Goal: Find specific page/section

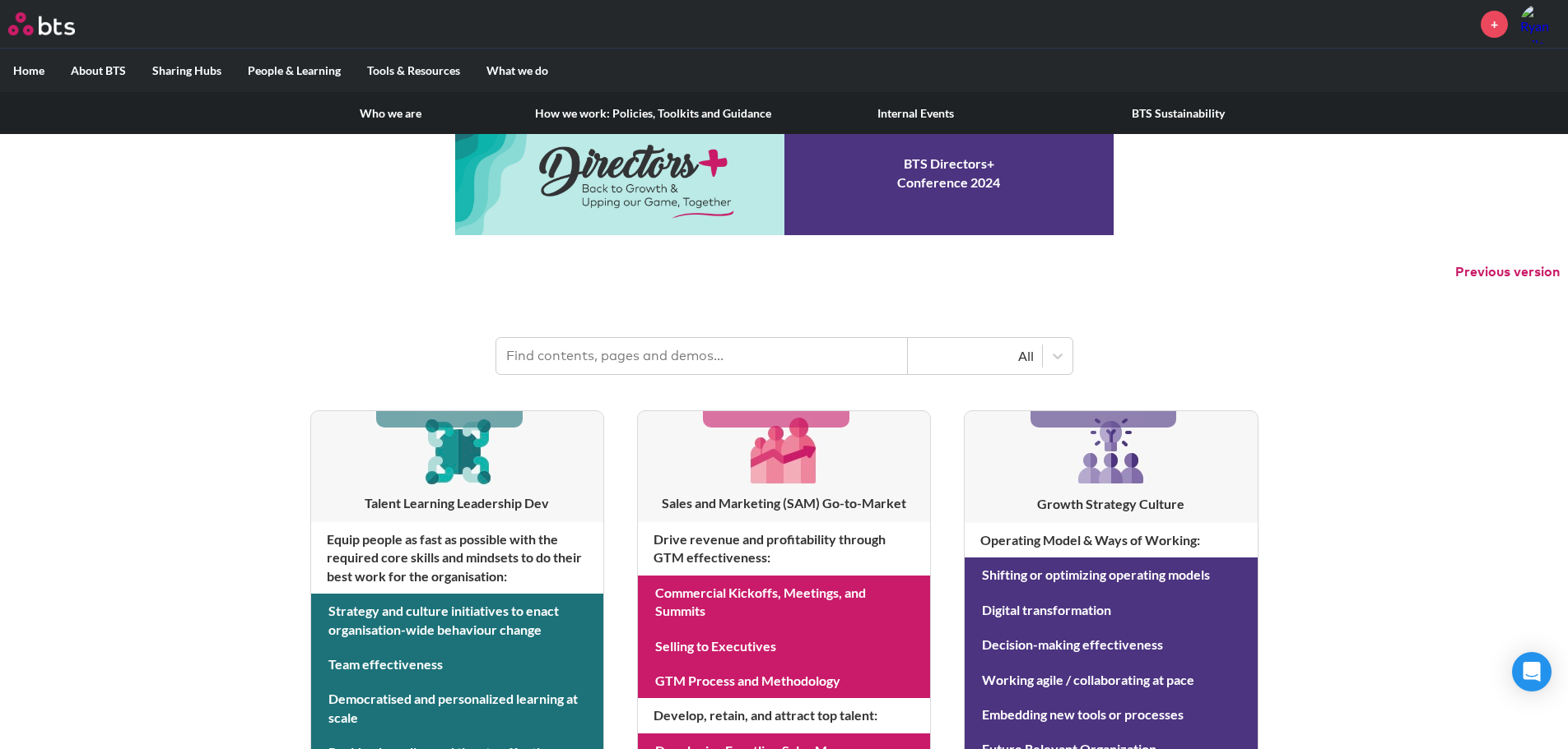
click at [879, 109] on link "Internal Events" at bounding box center [915, 113] width 262 height 43
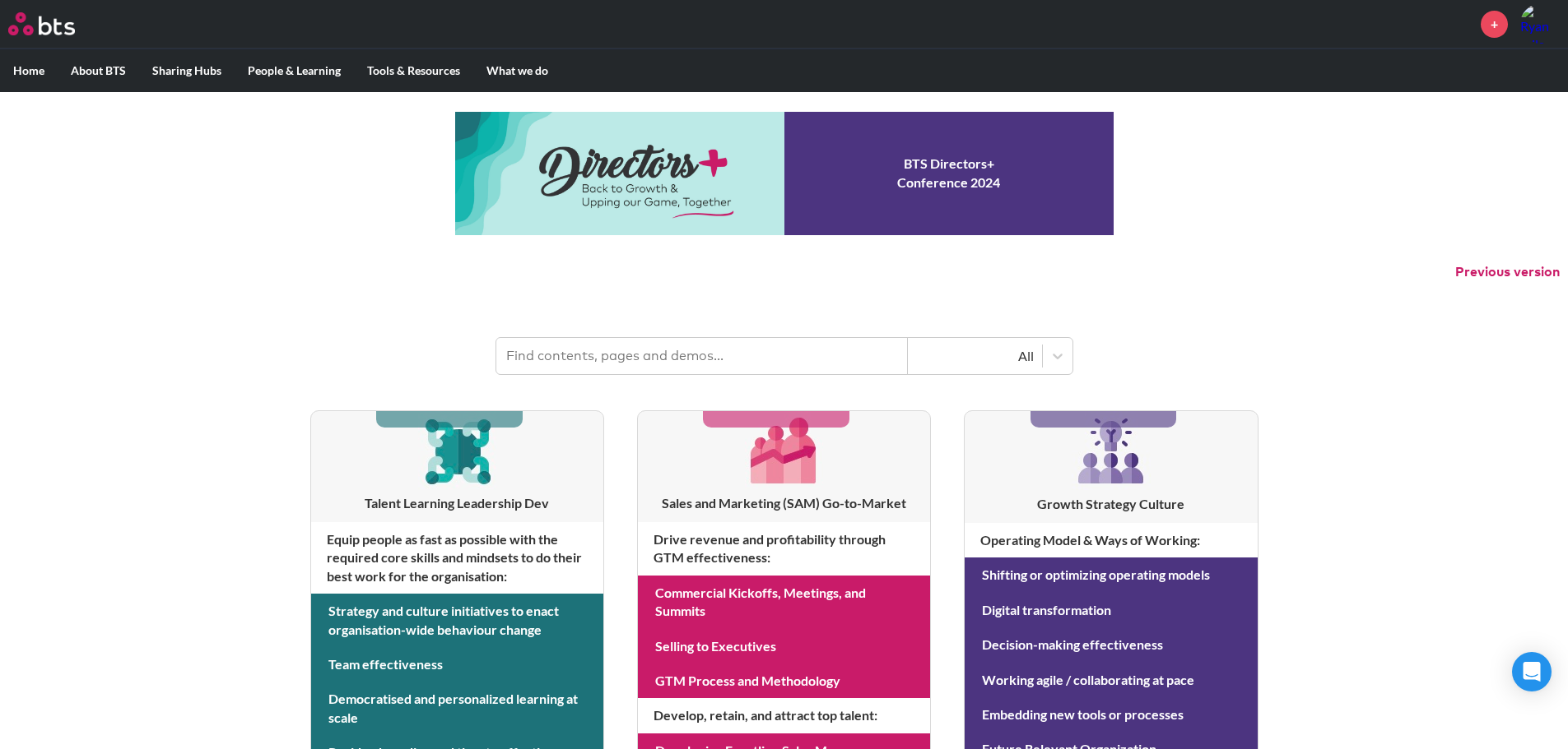
click at [652, 357] on input "text" at bounding box center [702, 356] width 412 height 36
type input "events"
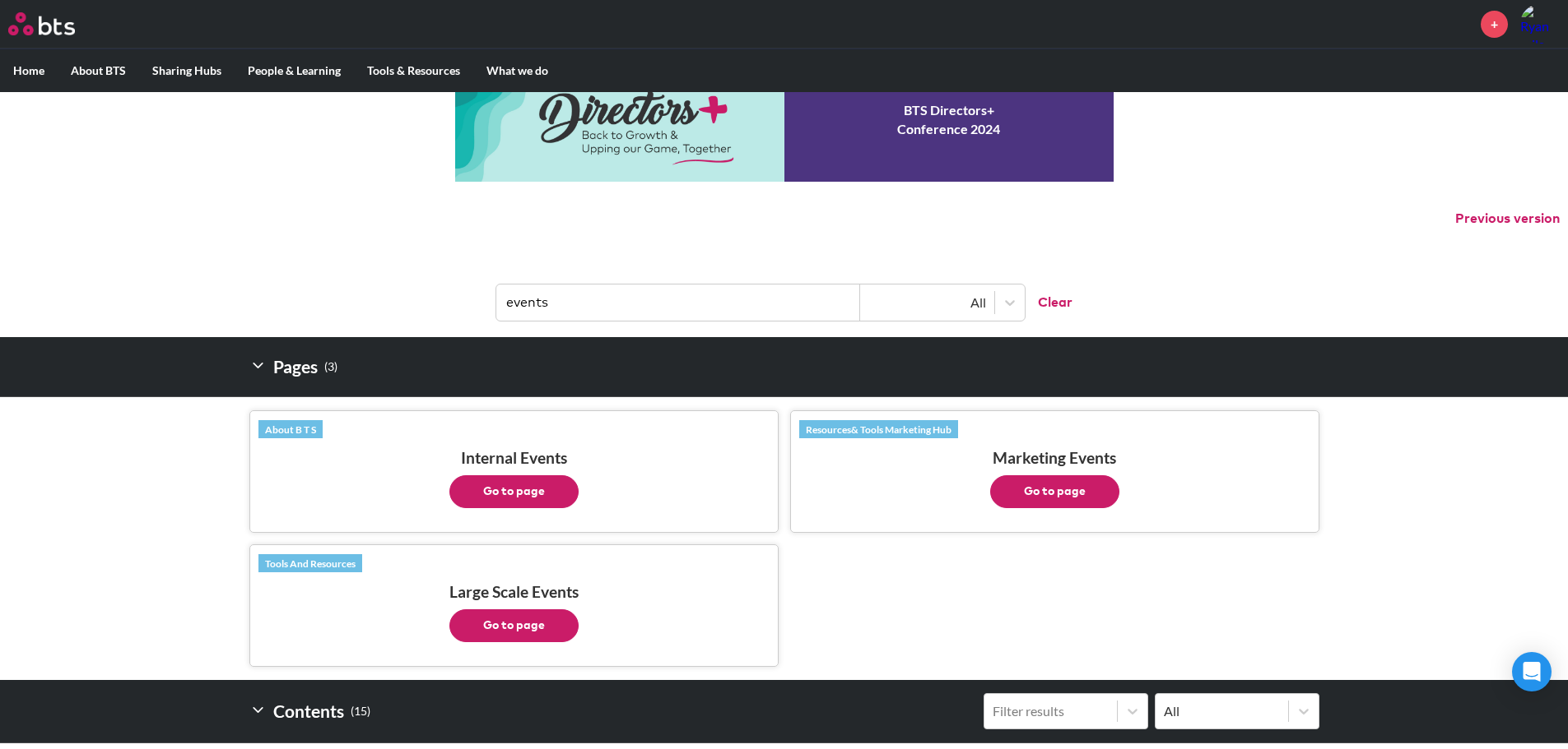
scroll to position [83, 0]
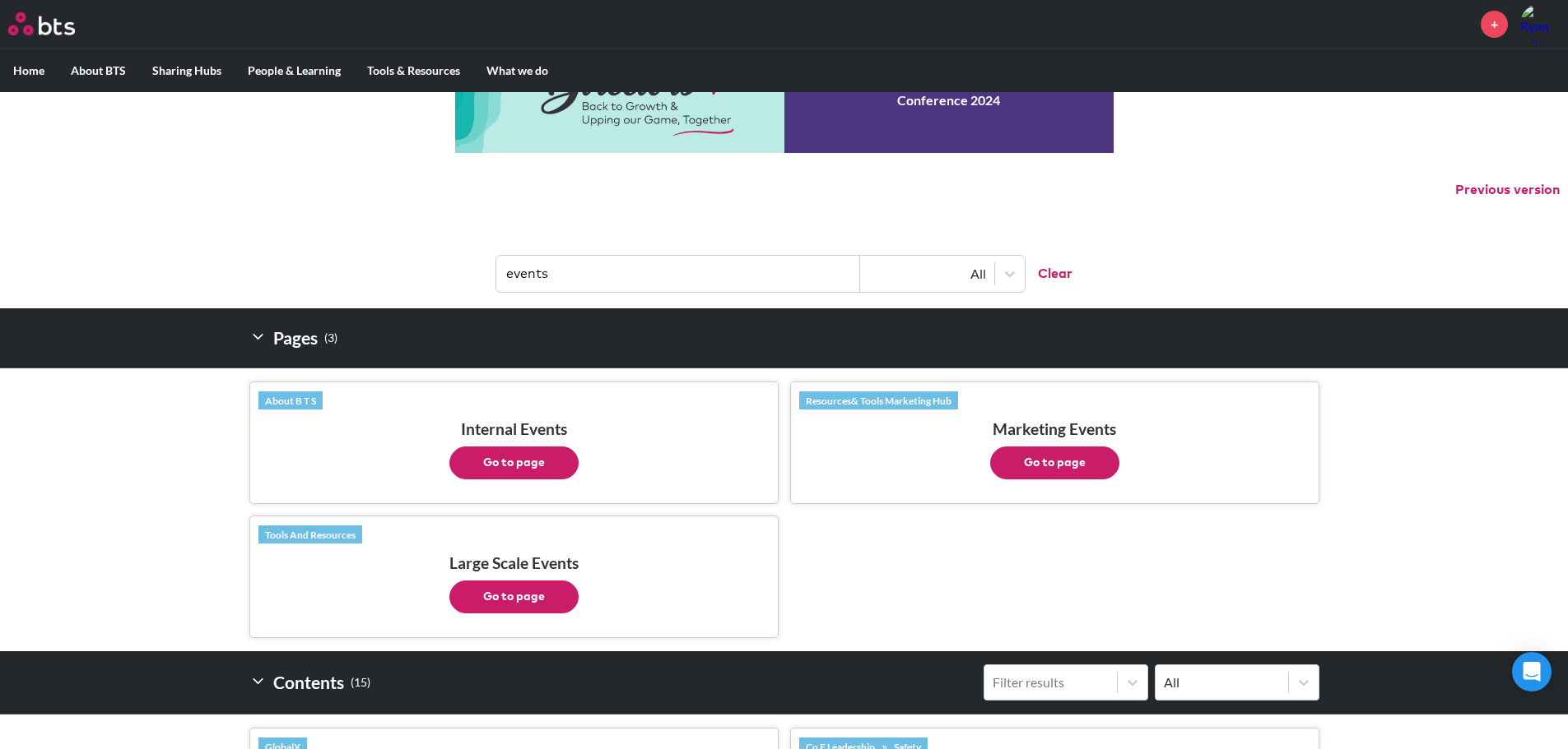
click at [1056, 461] on button "Go to page" at bounding box center [1054, 462] width 129 height 33
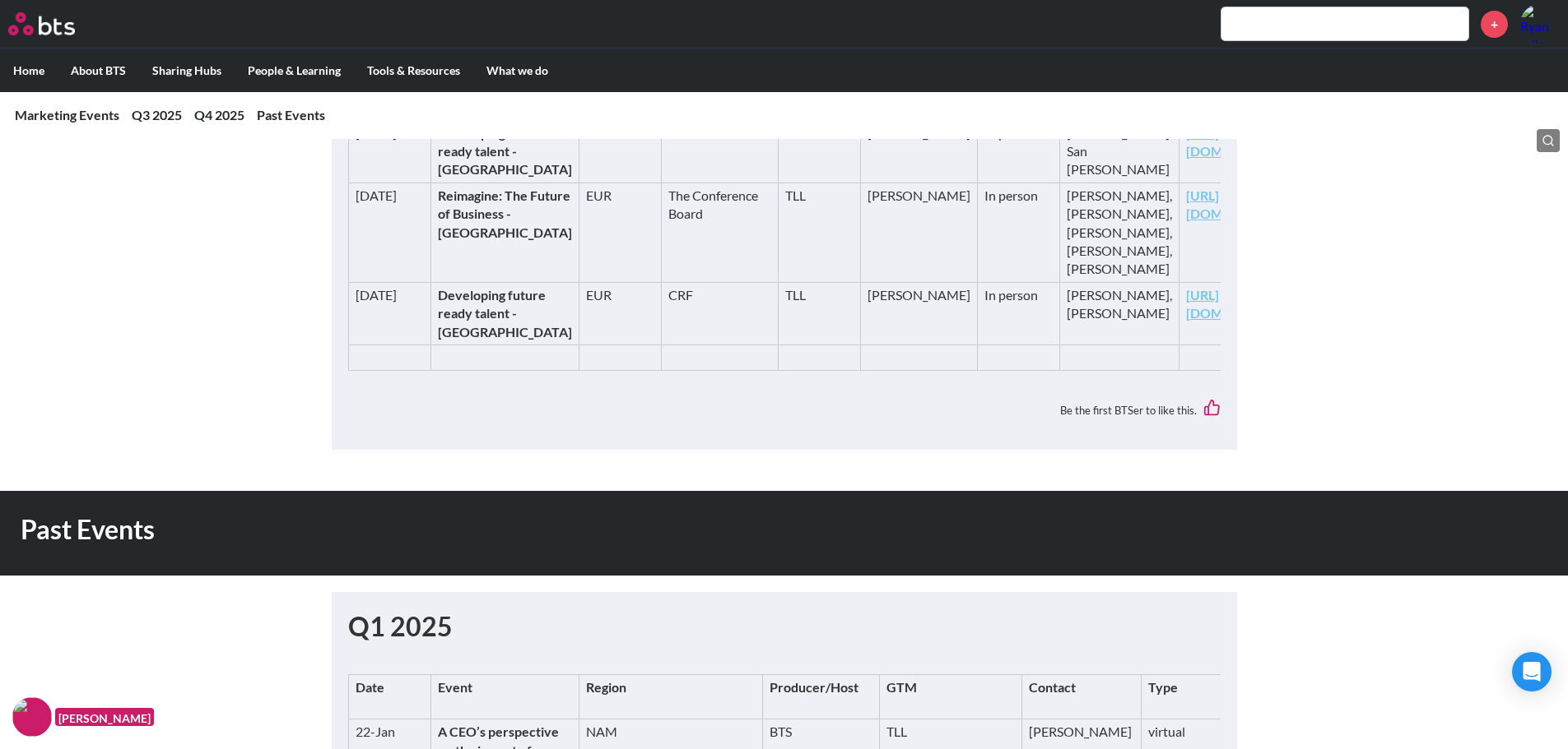
scroll to position [2221, 0]
